Goal: Task Accomplishment & Management: Complete application form

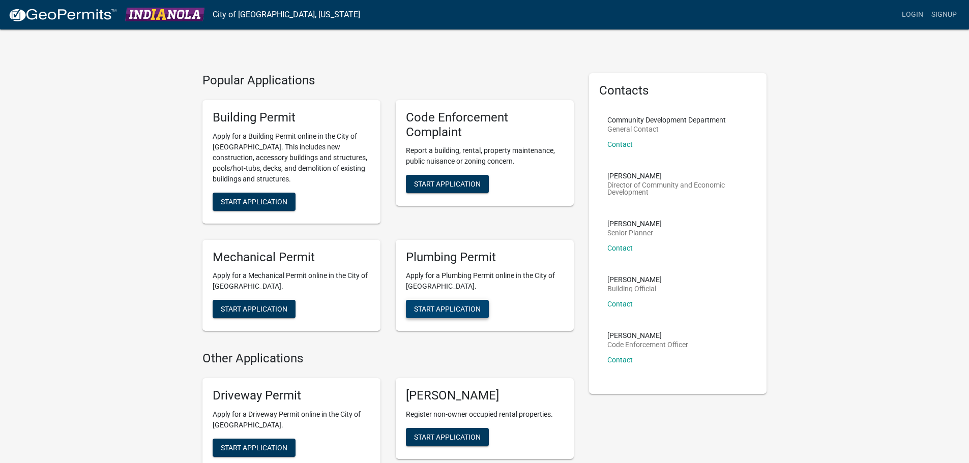
click at [449, 309] on span "Start Application" at bounding box center [447, 309] width 67 height 8
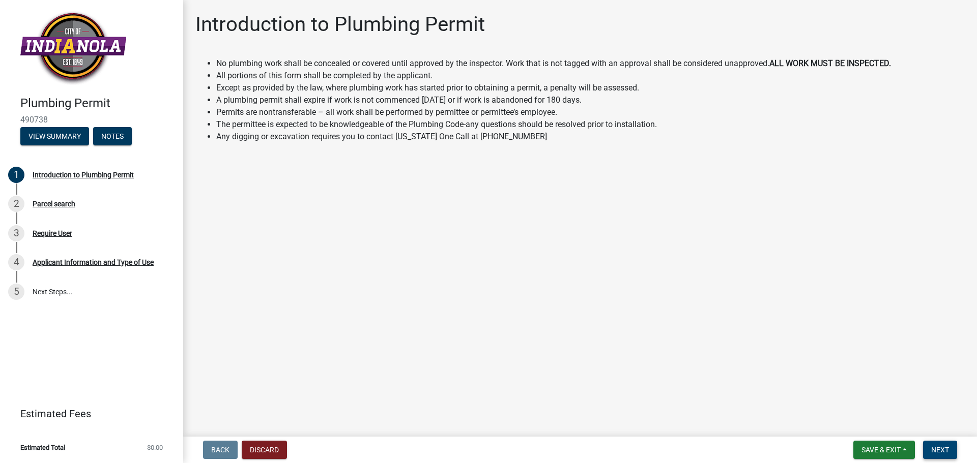
click at [932, 449] on span "Next" at bounding box center [940, 450] width 18 height 8
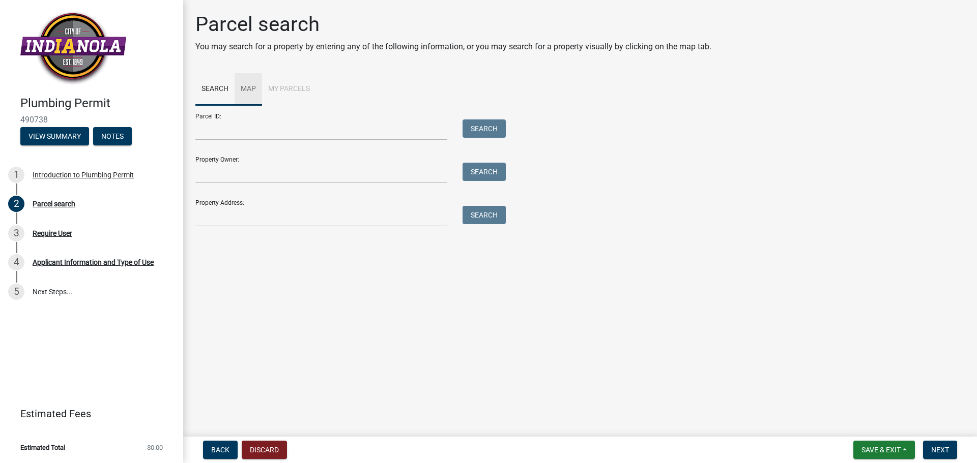
click at [252, 90] on link "Map" at bounding box center [247, 89] width 27 height 33
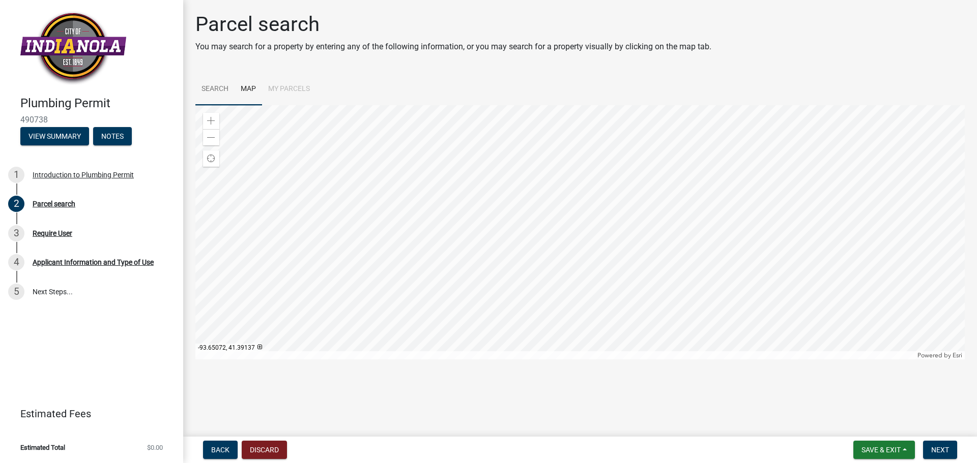
click at [218, 87] on link "Search" at bounding box center [214, 89] width 39 height 33
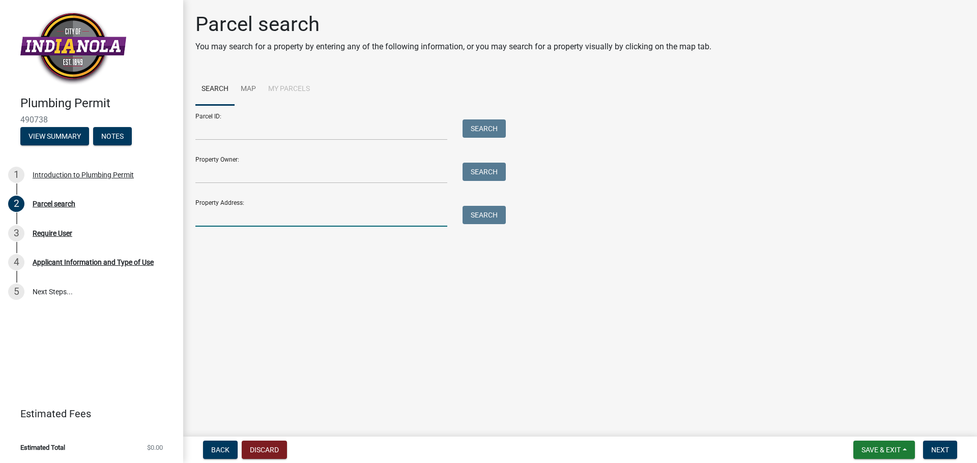
click at [274, 210] on input "Property Address:" at bounding box center [321, 216] width 252 height 21
type input "[STREET_ADDRESS]"
click at [484, 219] on button "Search" at bounding box center [483, 215] width 43 height 18
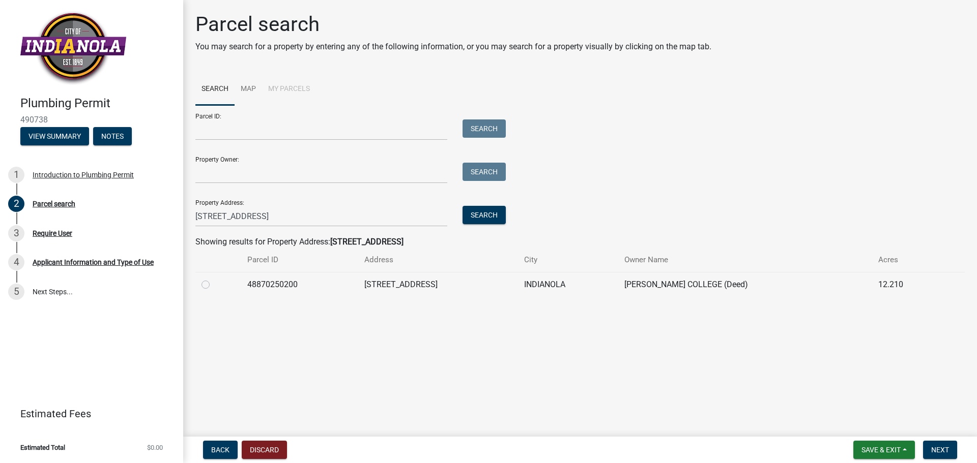
click at [214, 279] on label at bounding box center [214, 279] width 0 height 0
click at [214, 285] on input "radio" at bounding box center [217, 282] width 7 height 7
radio input "true"
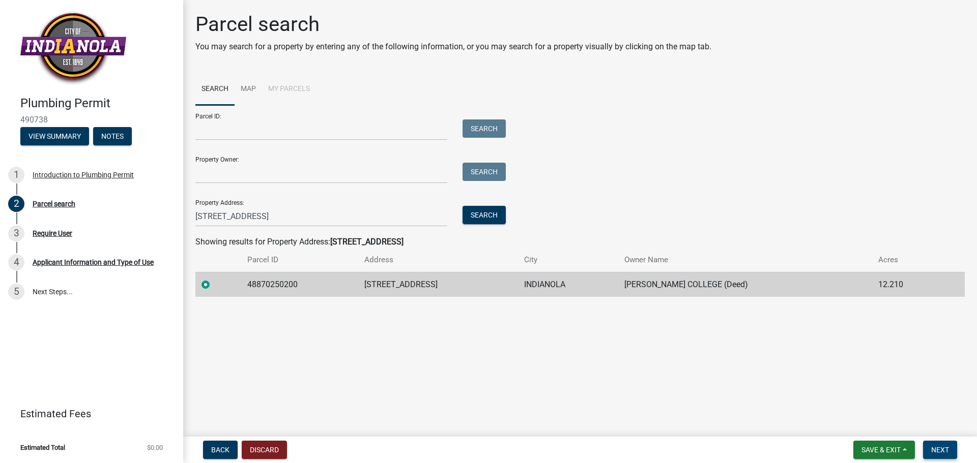
click at [937, 450] on span "Next" at bounding box center [940, 450] width 18 height 8
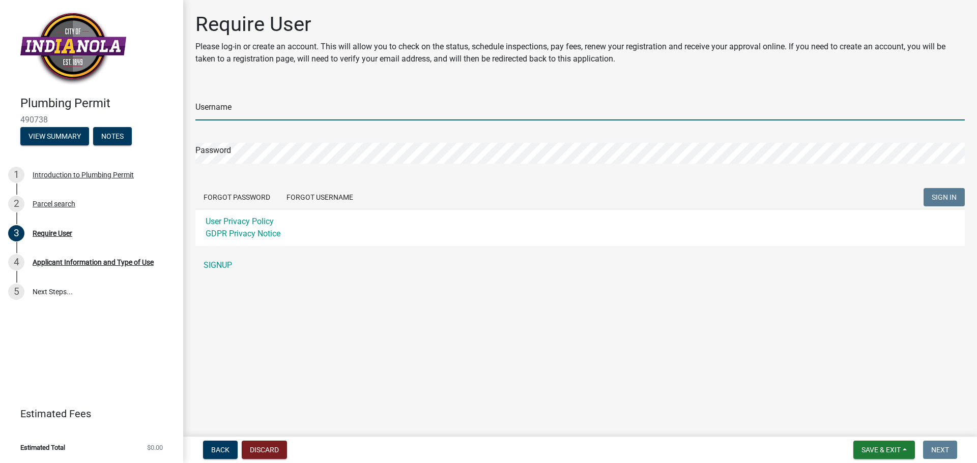
type input "[EMAIL_ADDRESS][DOMAIN_NAME]"
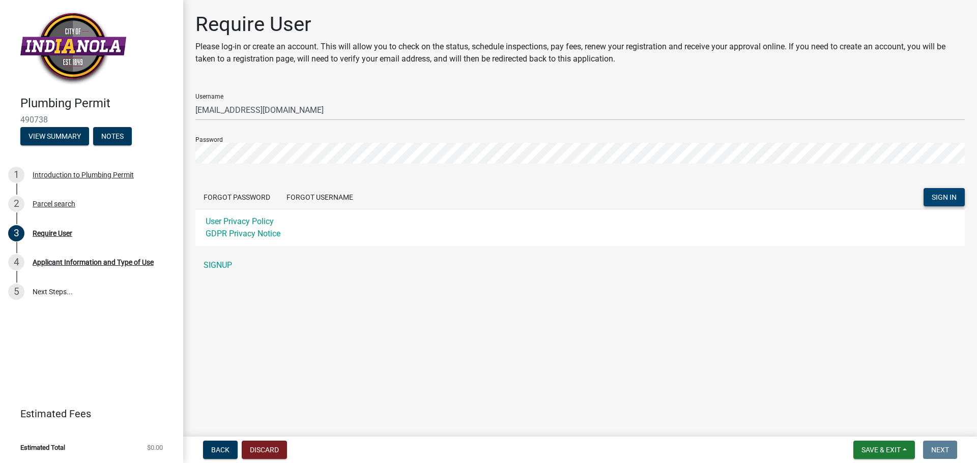
click at [951, 197] on span "SIGN IN" at bounding box center [943, 197] width 25 height 8
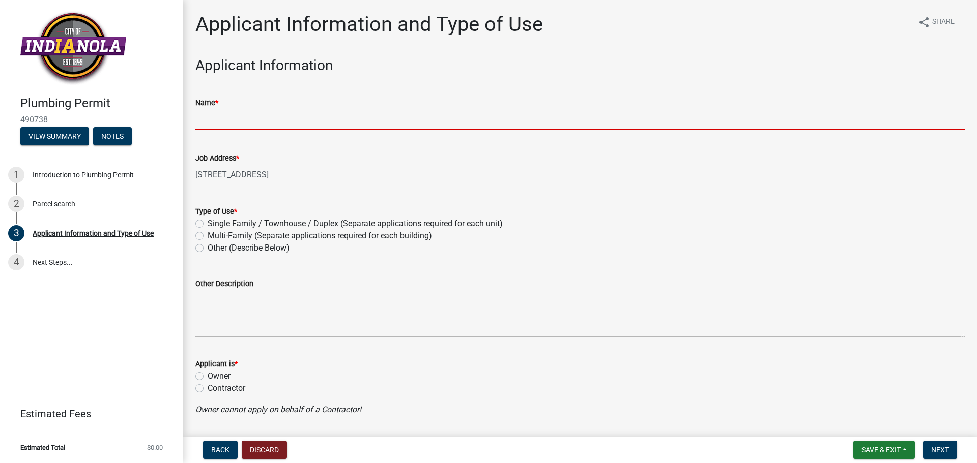
click at [244, 122] on input "Name *" at bounding box center [579, 119] width 769 height 21
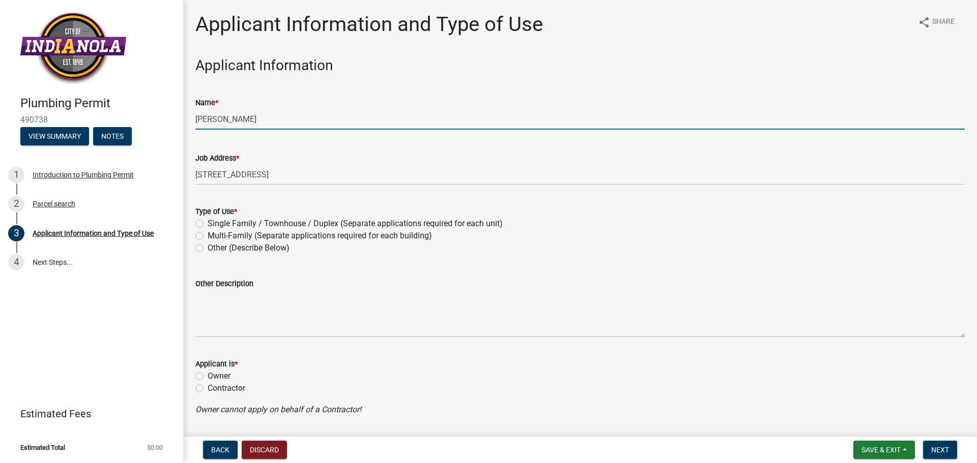
type input "[PERSON_NAME]"
click at [208, 248] on label "Other (Describe Below)" at bounding box center [249, 248] width 82 height 12
click at [208, 248] on input "Other (Describe Below)" at bounding box center [211, 245] width 7 height 7
radio input "true"
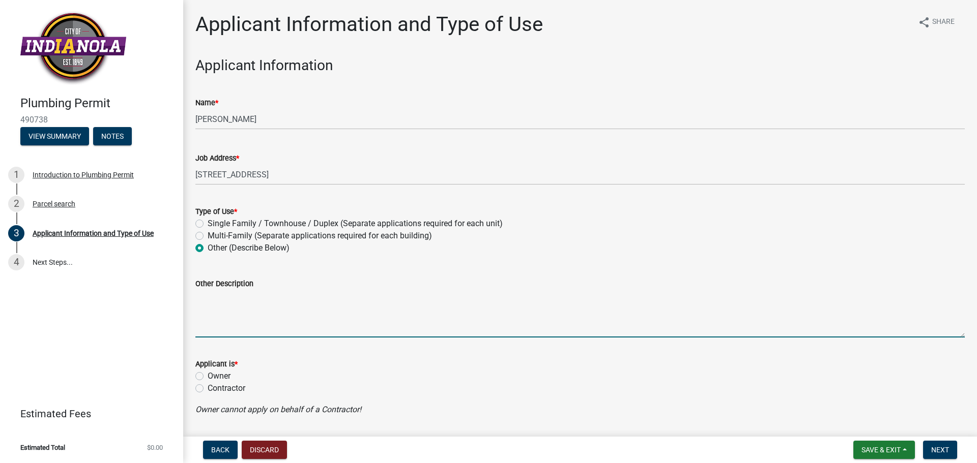
click at [220, 326] on textarea "Other Description" at bounding box center [579, 314] width 769 height 48
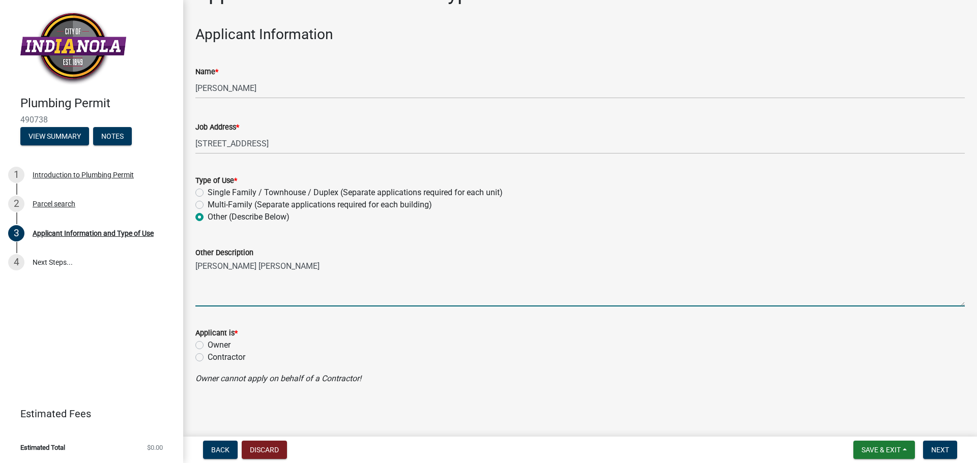
type textarea "[PERSON_NAME] [PERSON_NAME]"
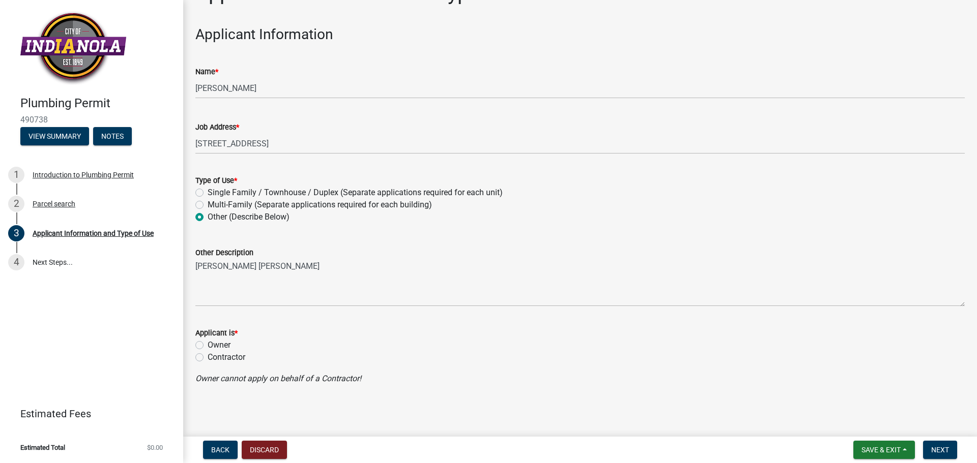
click at [208, 359] on label "Contractor" at bounding box center [227, 357] width 38 height 12
click at [208, 358] on input "Contractor" at bounding box center [211, 354] width 7 height 7
radio input "true"
click at [943, 451] on span "Next" at bounding box center [940, 450] width 18 height 8
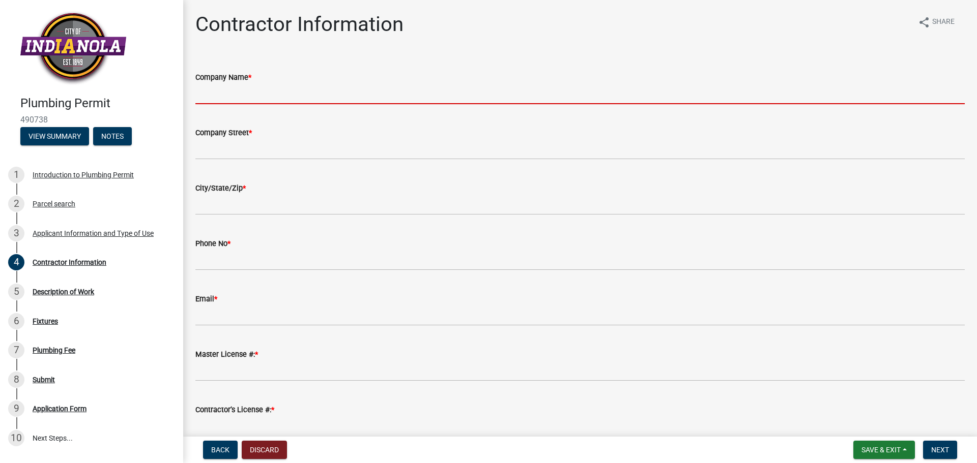
click at [234, 97] on input "Company Name *" at bounding box center [579, 93] width 769 height 21
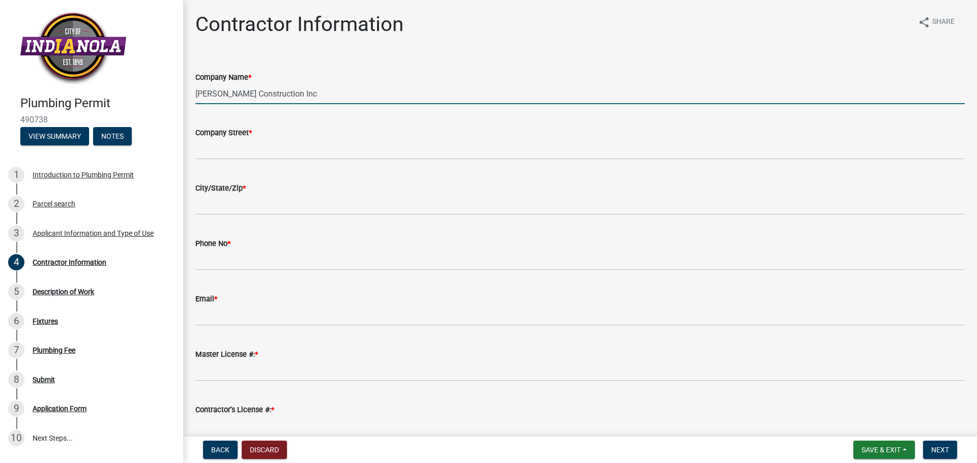
type input "[PERSON_NAME] Construction Inc"
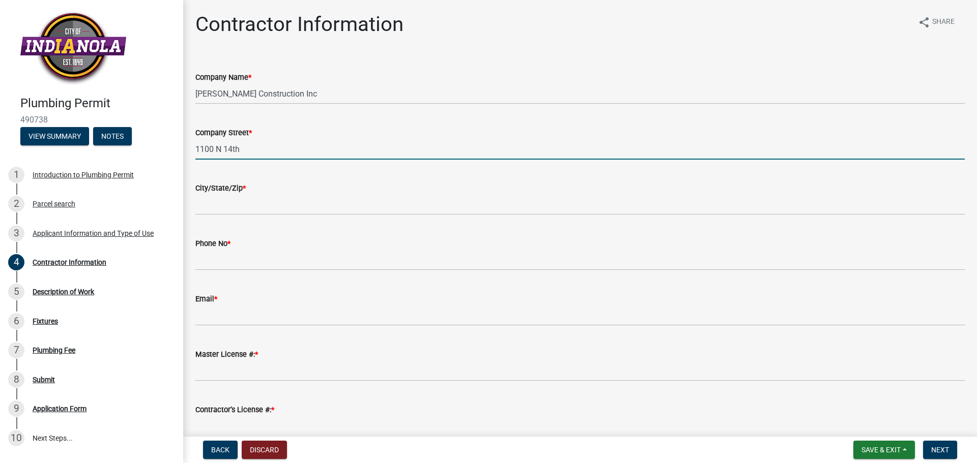
type input "1100 N 14th"
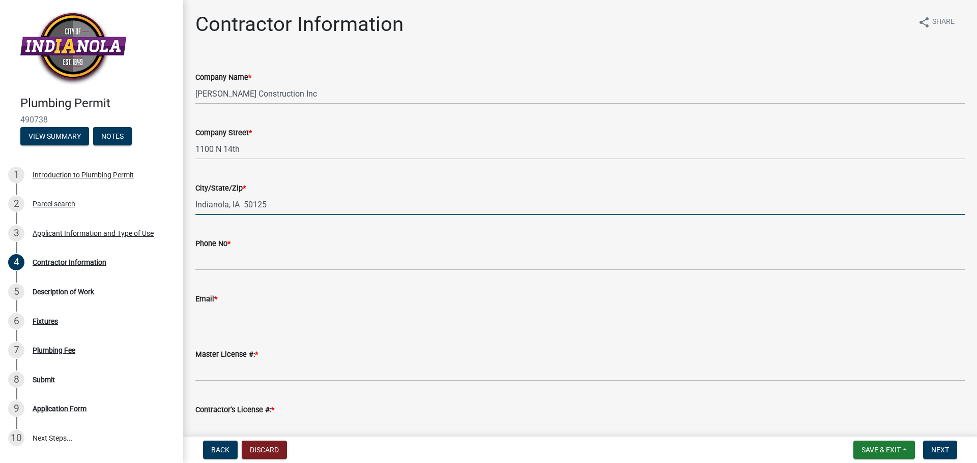
type input "Indianola, IA 50125"
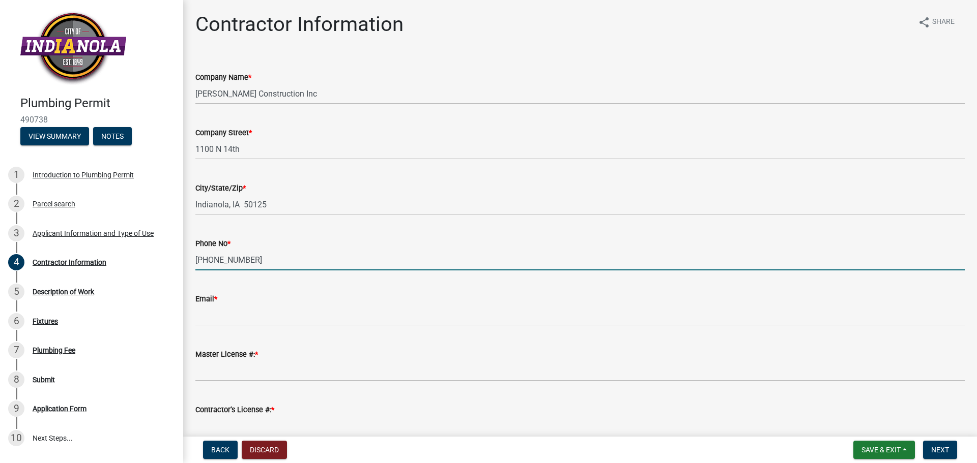
type input "[PHONE_NUMBER]"
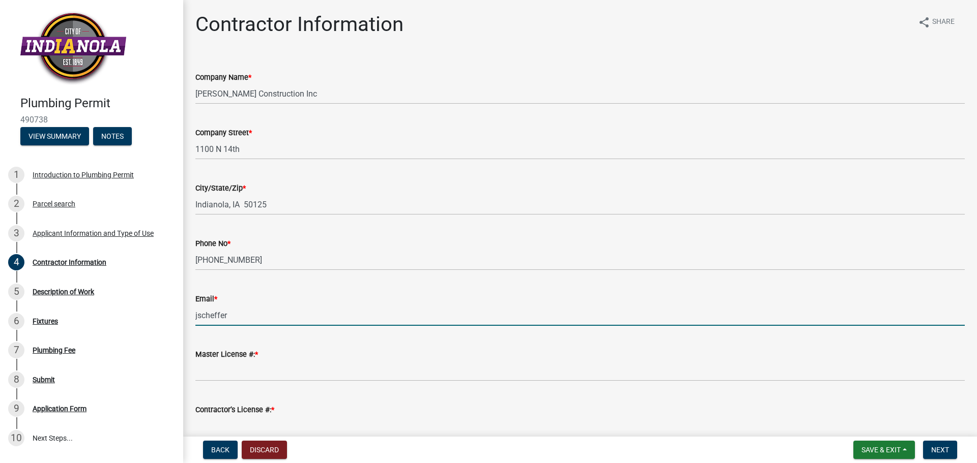
type input "[EMAIL_ADDRESS][DOMAIN_NAME]"
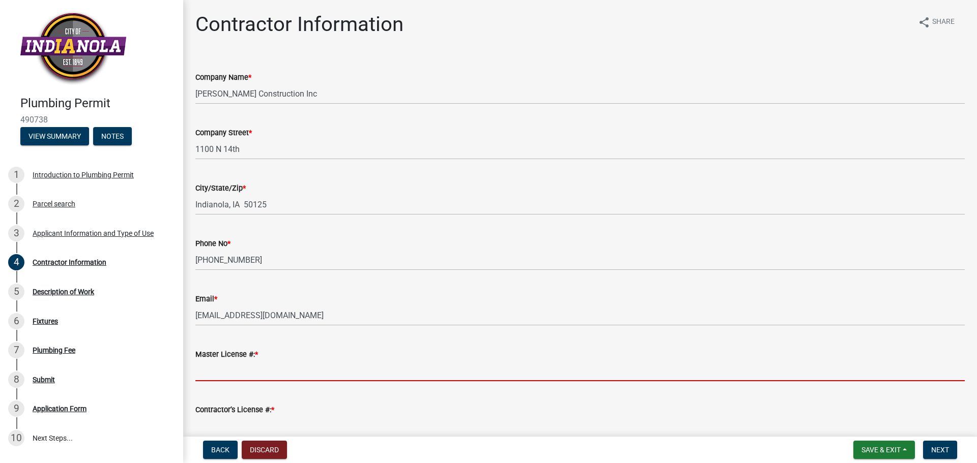
click at [223, 368] on input "Master License #: *" at bounding box center [579, 371] width 769 height 21
click at [216, 370] on input "Master License #: *" at bounding box center [579, 371] width 769 height 21
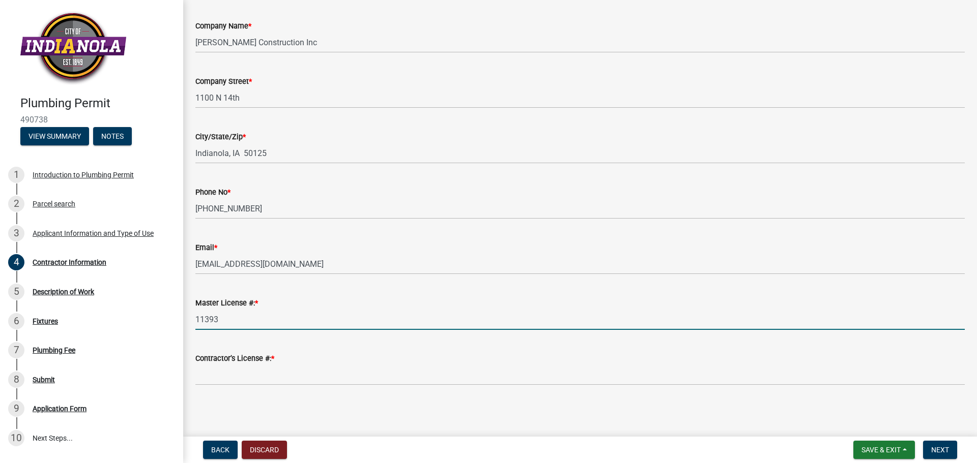
scroll to position [52, 0]
type input "11393"
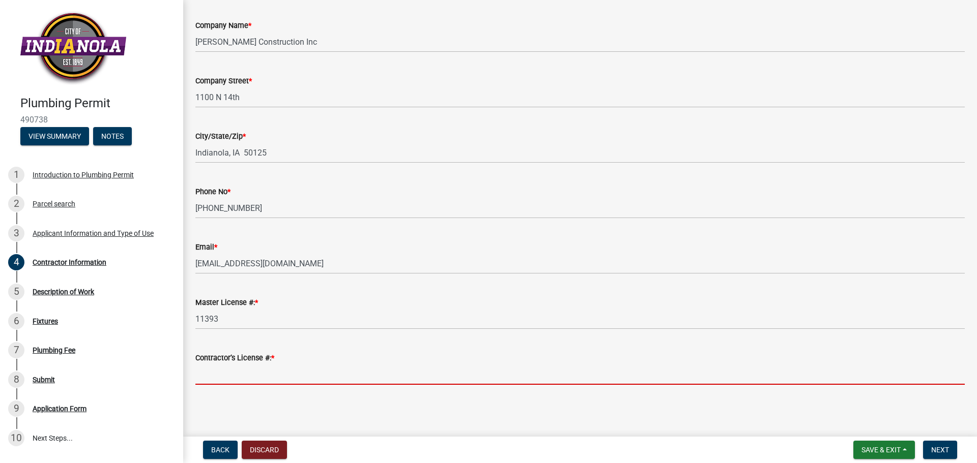
click at [204, 372] on input "Contractor’s License #: *" at bounding box center [579, 374] width 769 height 21
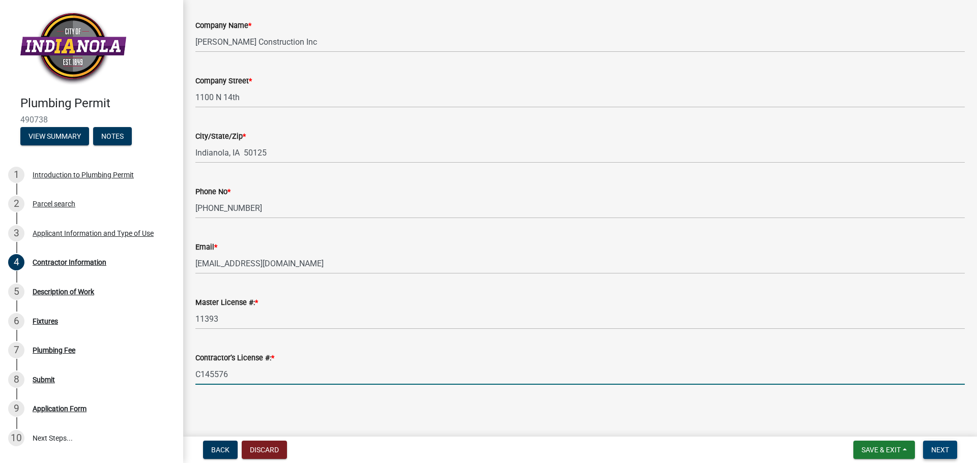
type input "C145576"
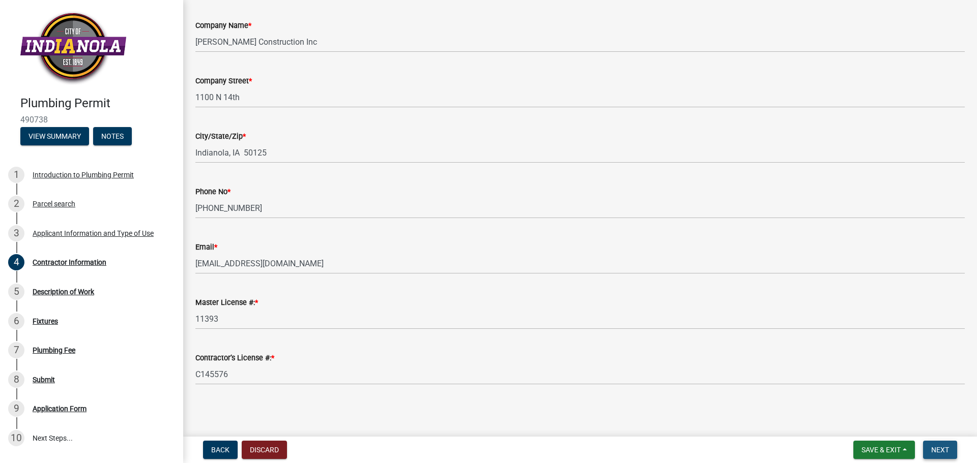
click at [943, 453] on span "Next" at bounding box center [940, 450] width 18 height 8
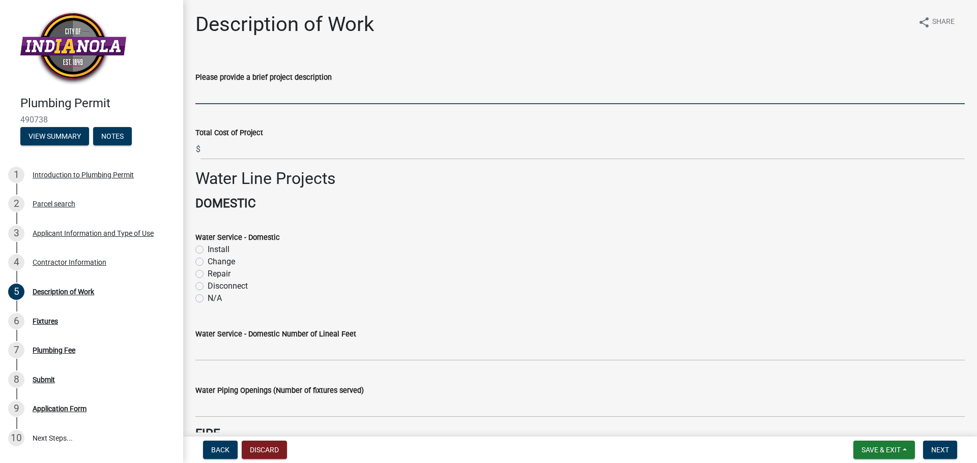
click at [238, 91] on input "Please provide a brief project description" at bounding box center [579, 93] width 769 height 21
type input "Water Tapping Service 10" x 6" and Water Service 34 LF"
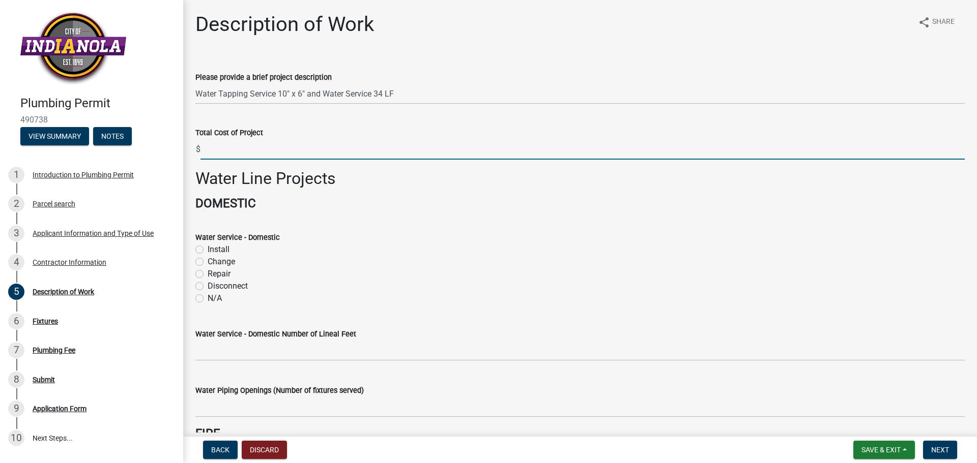
click at [227, 152] on input "text" at bounding box center [582, 149] width 764 height 21
type input "10000"
click at [208, 251] on label "Install" at bounding box center [219, 250] width 22 height 12
click at [208, 250] on input "Install" at bounding box center [211, 247] width 7 height 7
radio input "true"
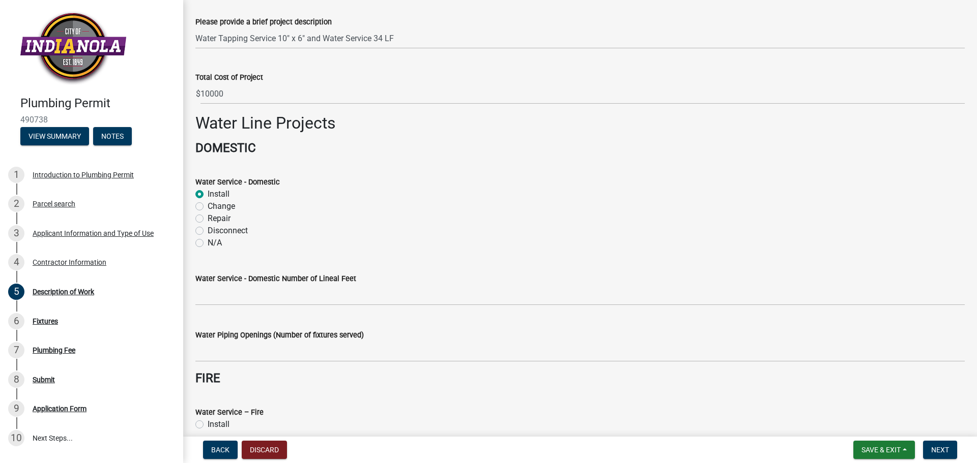
scroll to position [102, 0]
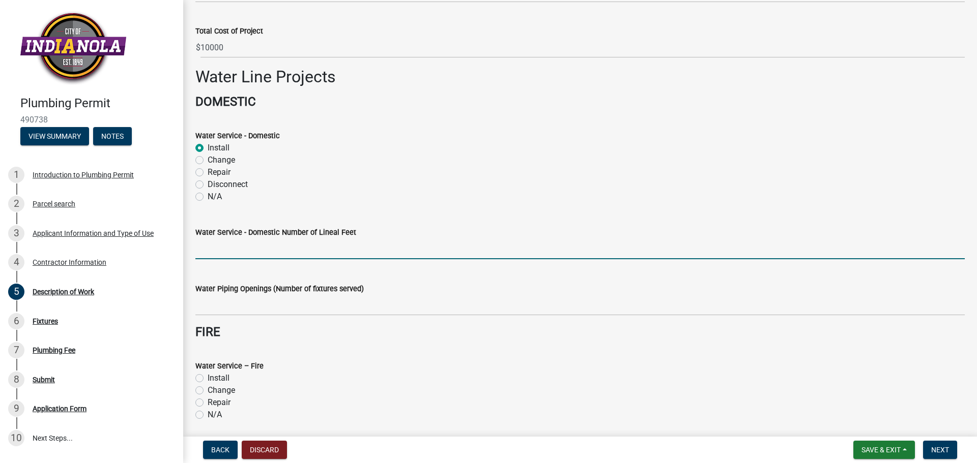
click at [249, 251] on input "text" at bounding box center [579, 249] width 769 height 21
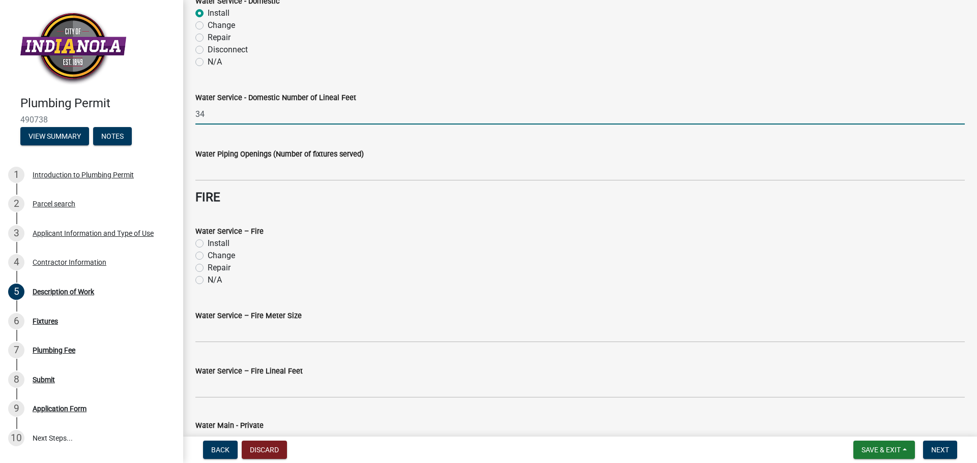
scroll to position [254, 0]
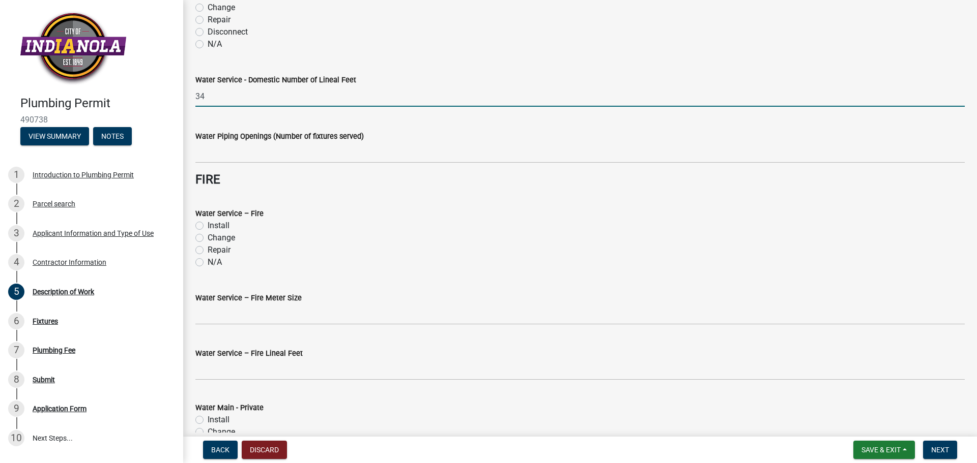
type input "34"
click at [208, 262] on label "N/A" at bounding box center [215, 262] width 14 height 12
click at [208, 262] on input "N/A" at bounding box center [211, 259] width 7 height 7
radio input "true"
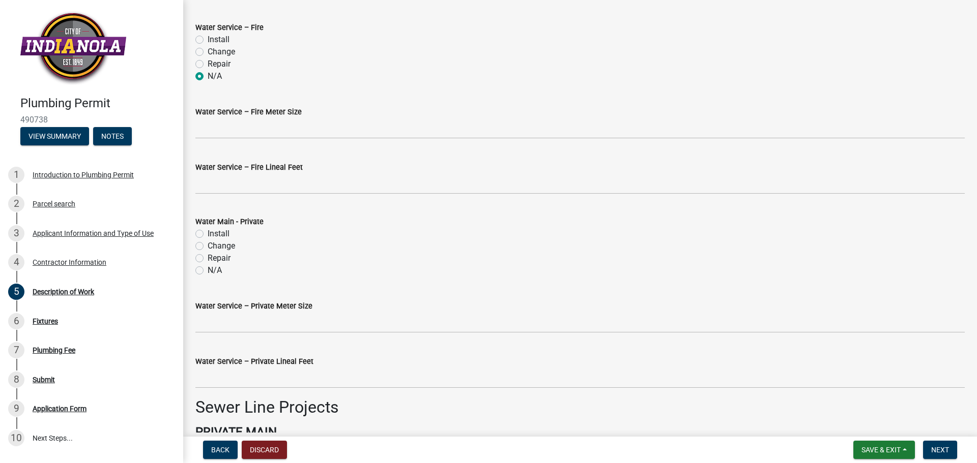
scroll to position [458, 0]
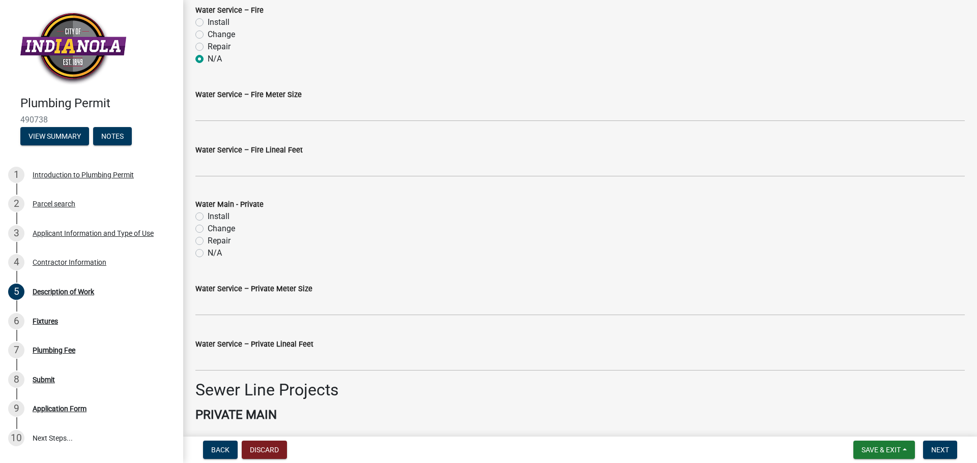
click at [208, 255] on label "N/A" at bounding box center [215, 253] width 14 height 12
click at [208, 254] on input "N/A" at bounding box center [211, 250] width 7 height 7
radio input "true"
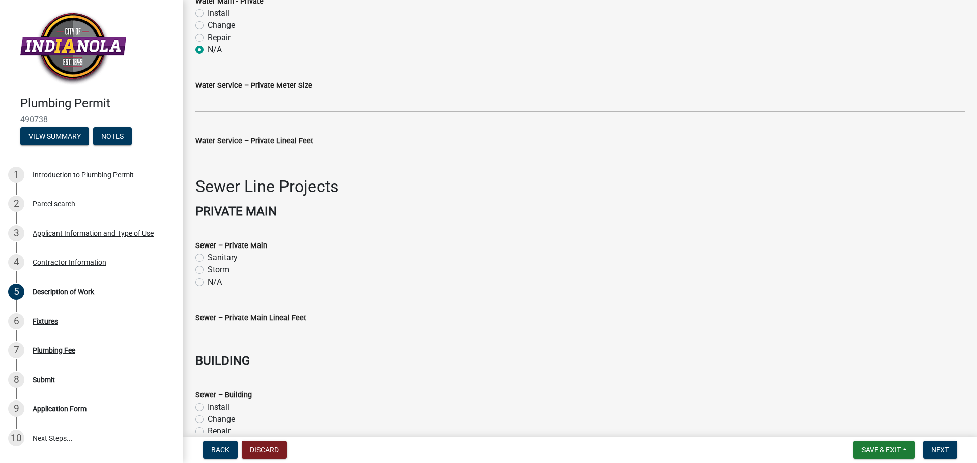
scroll to position [712, 0]
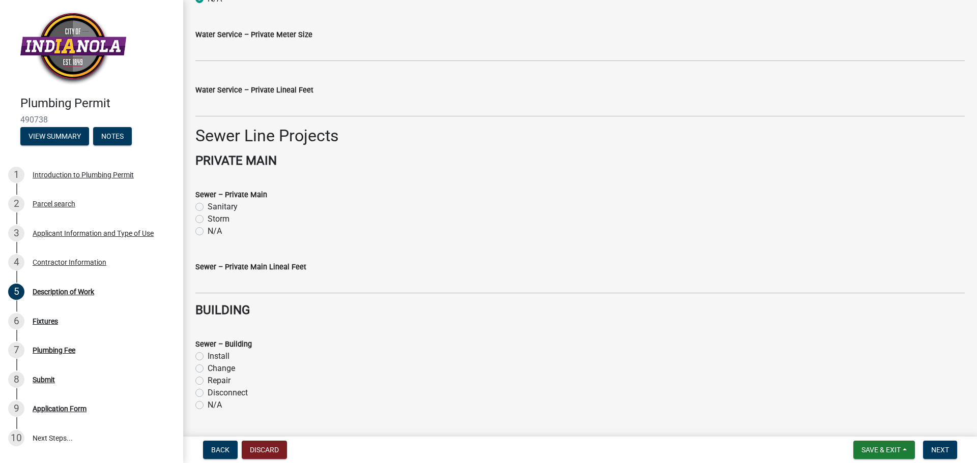
click at [208, 234] on label "N/A" at bounding box center [215, 231] width 14 height 12
click at [208, 232] on input "N/A" at bounding box center [211, 228] width 7 height 7
radio input "true"
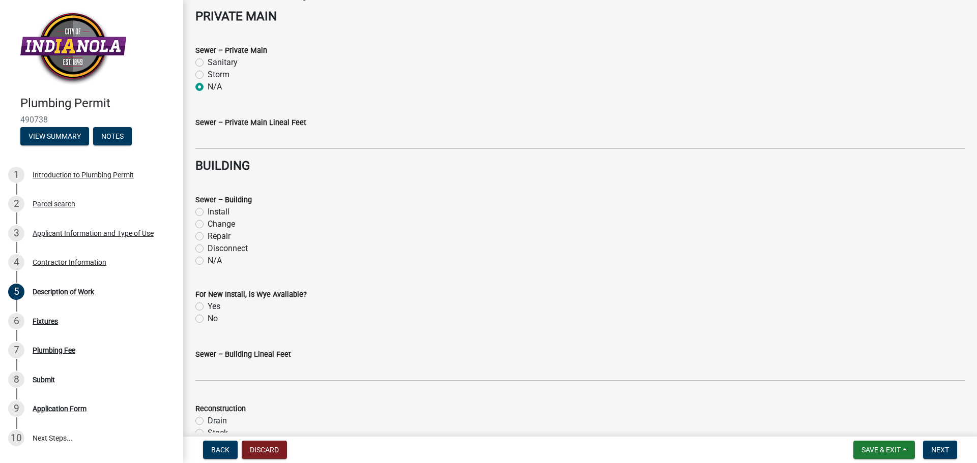
scroll to position [865, 0]
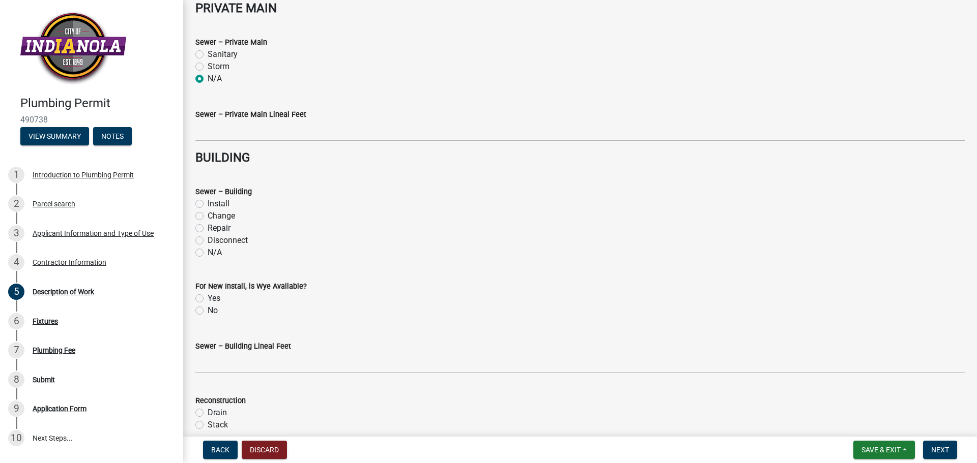
click at [203, 252] on div "N/A" at bounding box center [579, 253] width 769 height 12
click at [208, 312] on label "No" at bounding box center [213, 311] width 10 height 12
click at [208, 311] on input "No" at bounding box center [211, 308] width 7 height 7
radio input "true"
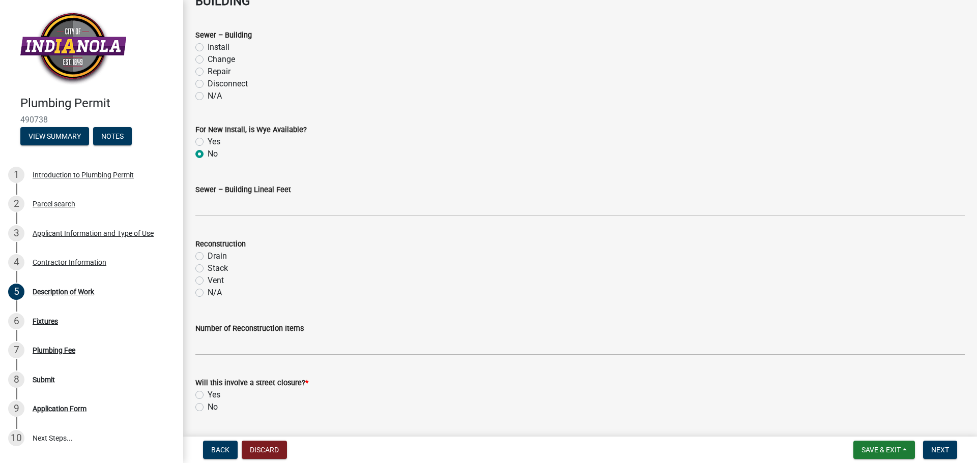
scroll to position [1051, 0]
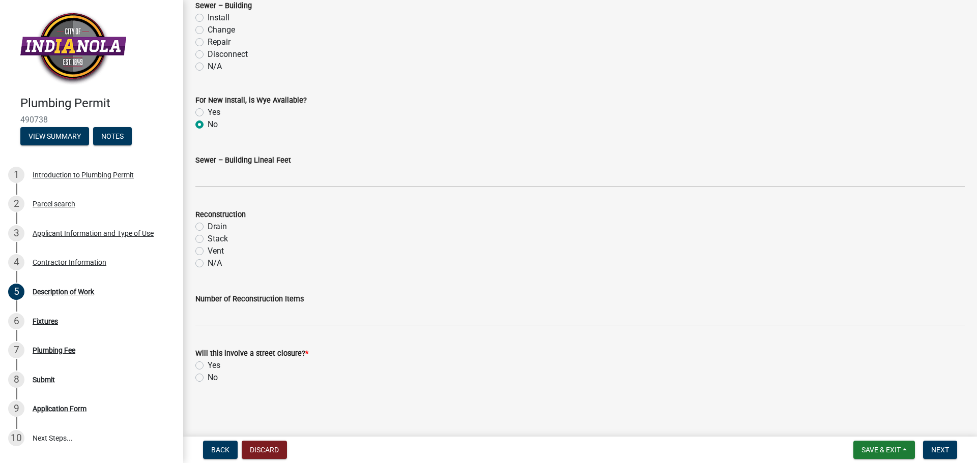
click at [208, 261] on label "N/A" at bounding box center [215, 263] width 14 height 12
click at [208, 261] on input "N/A" at bounding box center [211, 260] width 7 height 7
radio input "true"
click at [208, 380] on label "No" at bounding box center [213, 378] width 10 height 12
click at [208, 378] on input "No" at bounding box center [211, 375] width 7 height 7
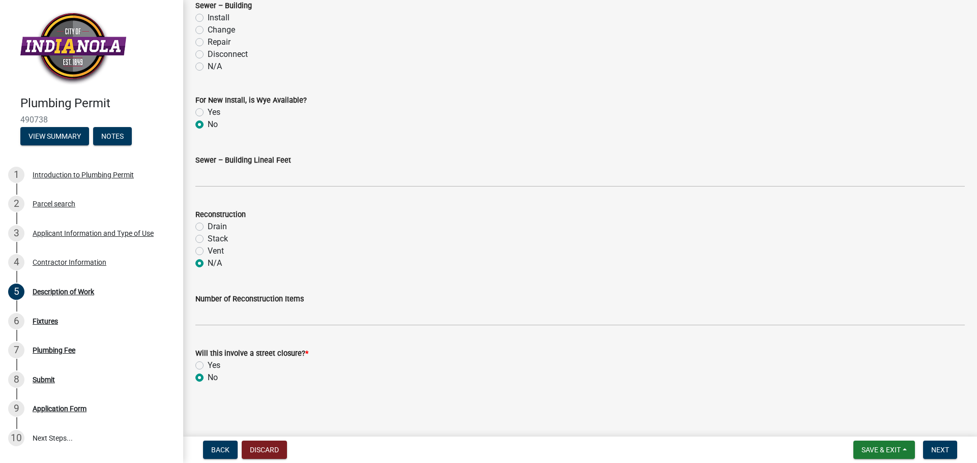
radio input "true"
click at [948, 453] on span "Next" at bounding box center [940, 450] width 18 height 8
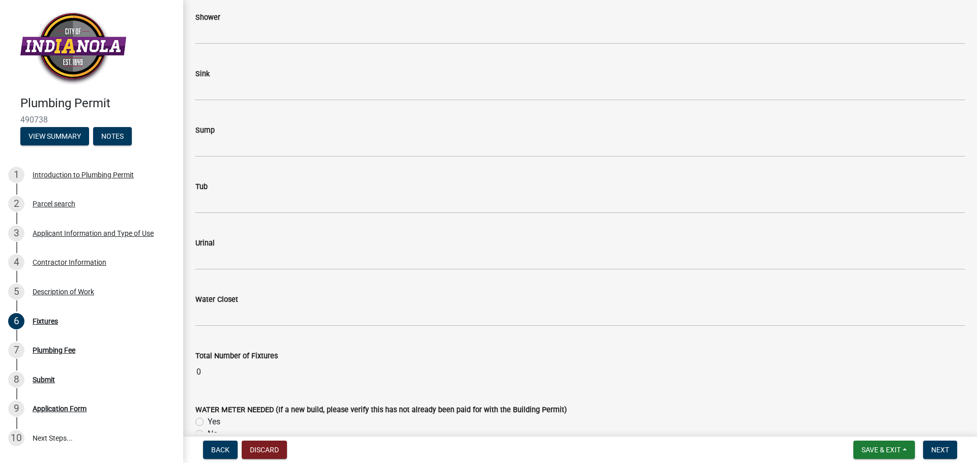
scroll to position [1577, 0]
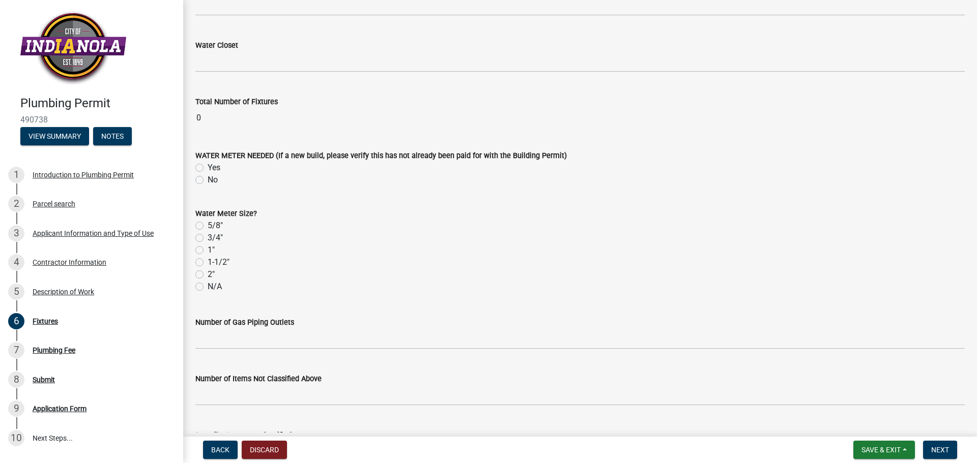
click at [208, 180] on label "No" at bounding box center [213, 180] width 10 height 12
click at [208, 180] on input "No" at bounding box center [211, 177] width 7 height 7
radio input "true"
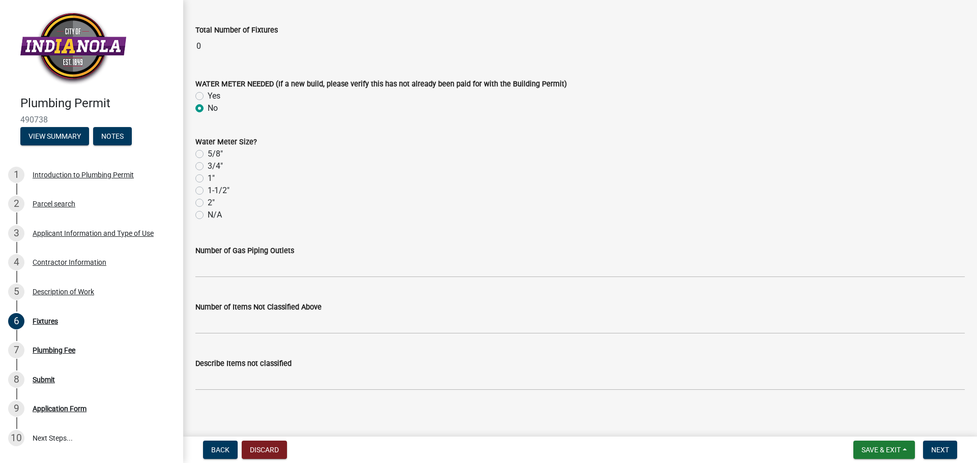
scroll to position [1654, 0]
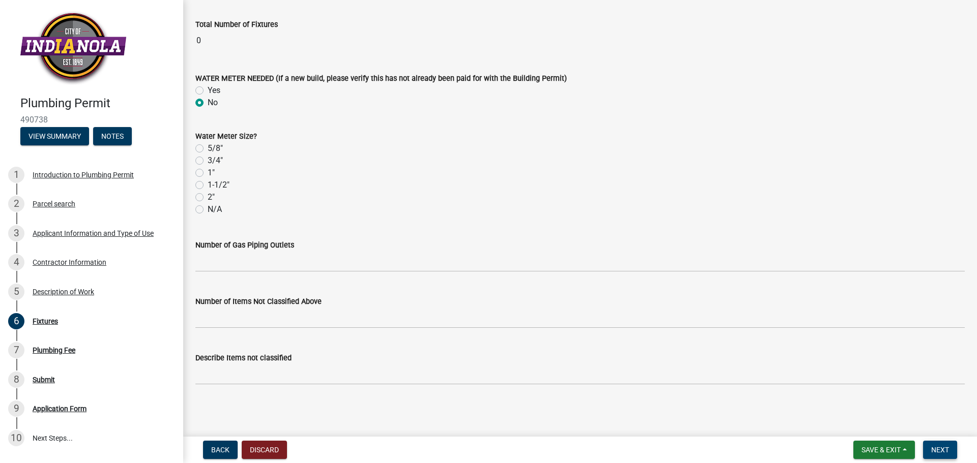
click at [942, 451] on span "Next" at bounding box center [940, 450] width 18 height 8
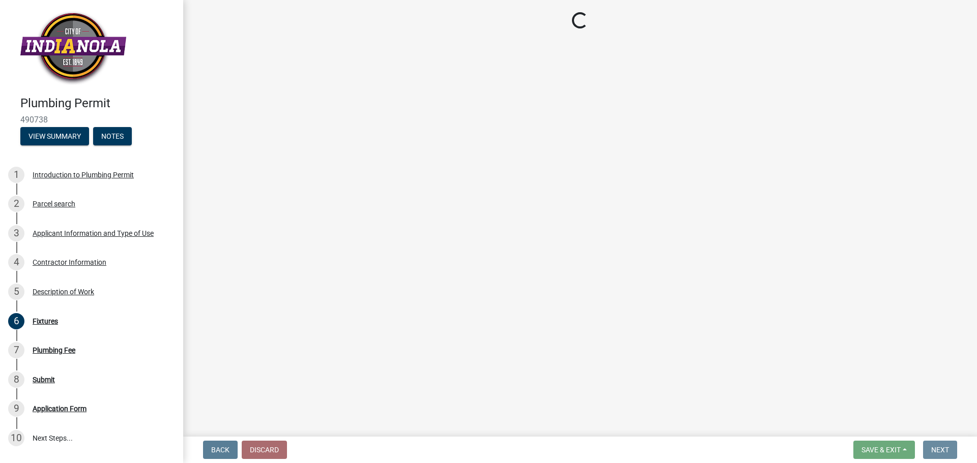
scroll to position [0, 0]
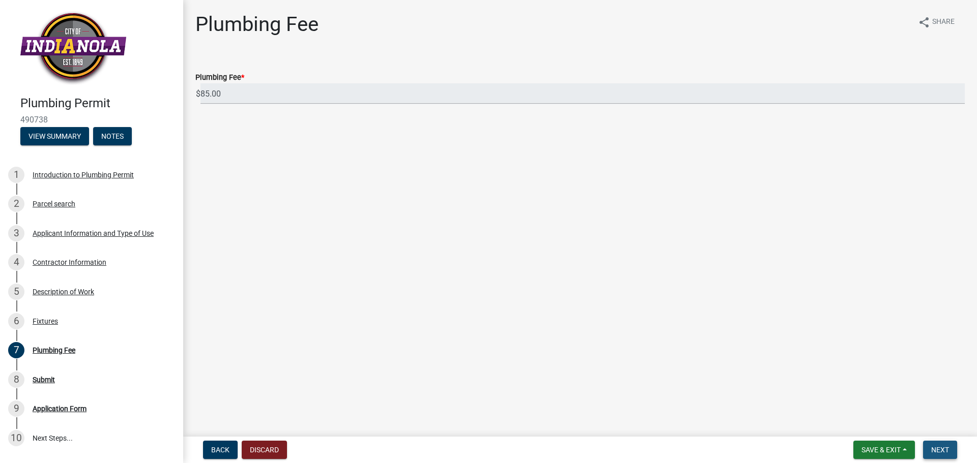
click at [946, 453] on span "Next" at bounding box center [940, 450] width 18 height 8
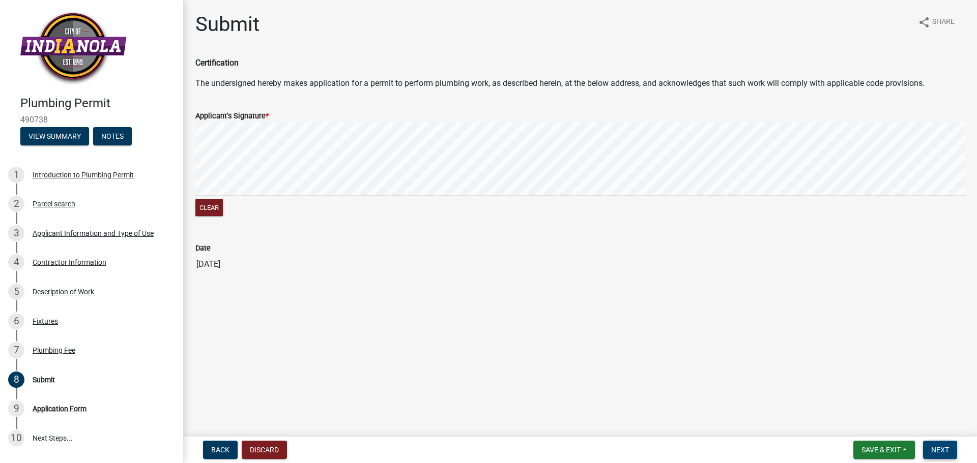
click at [947, 448] on span "Next" at bounding box center [940, 450] width 18 height 8
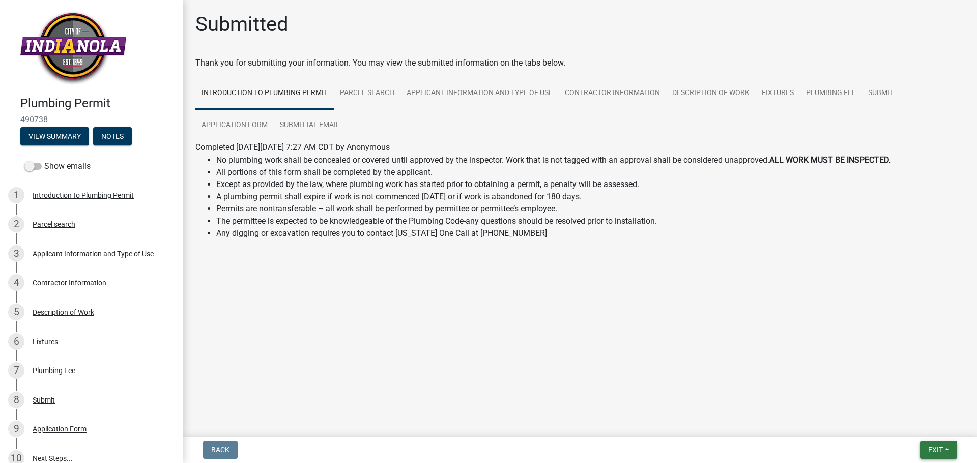
click at [937, 452] on span "Exit" at bounding box center [935, 450] width 15 height 8
click at [926, 427] on button "Save & Exit" at bounding box center [915, 424] width 81 height 24
